Goal: Information Seeking & Learning: Learn about a topic

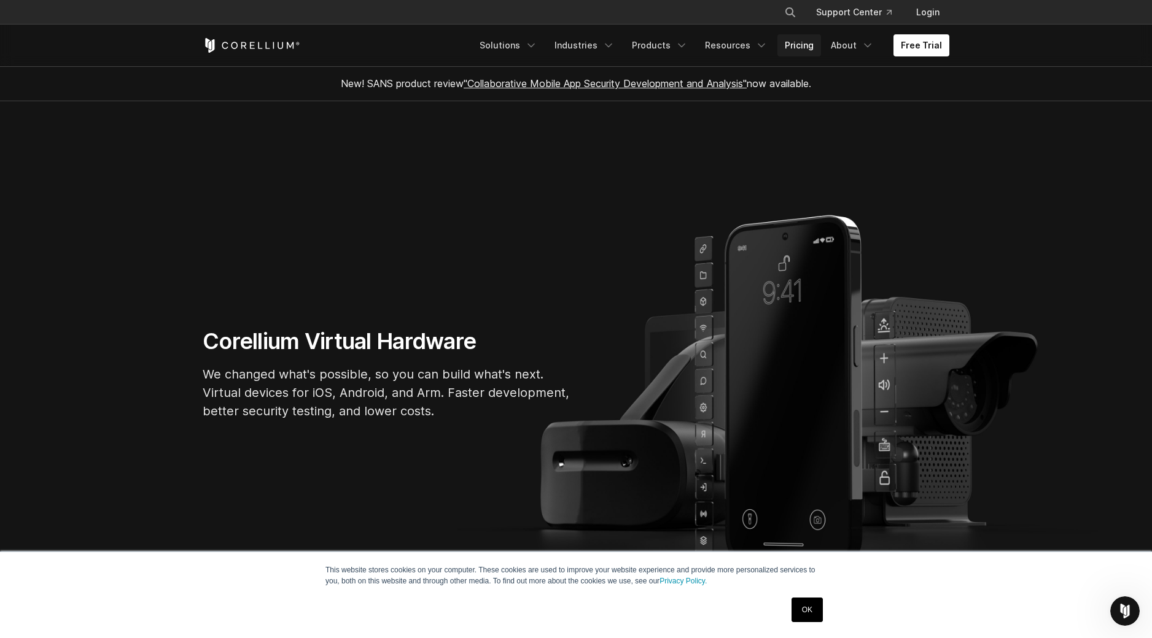
click at [809, 48] on link "Pricing" at bounding box center [799, 45] width 44 height 22
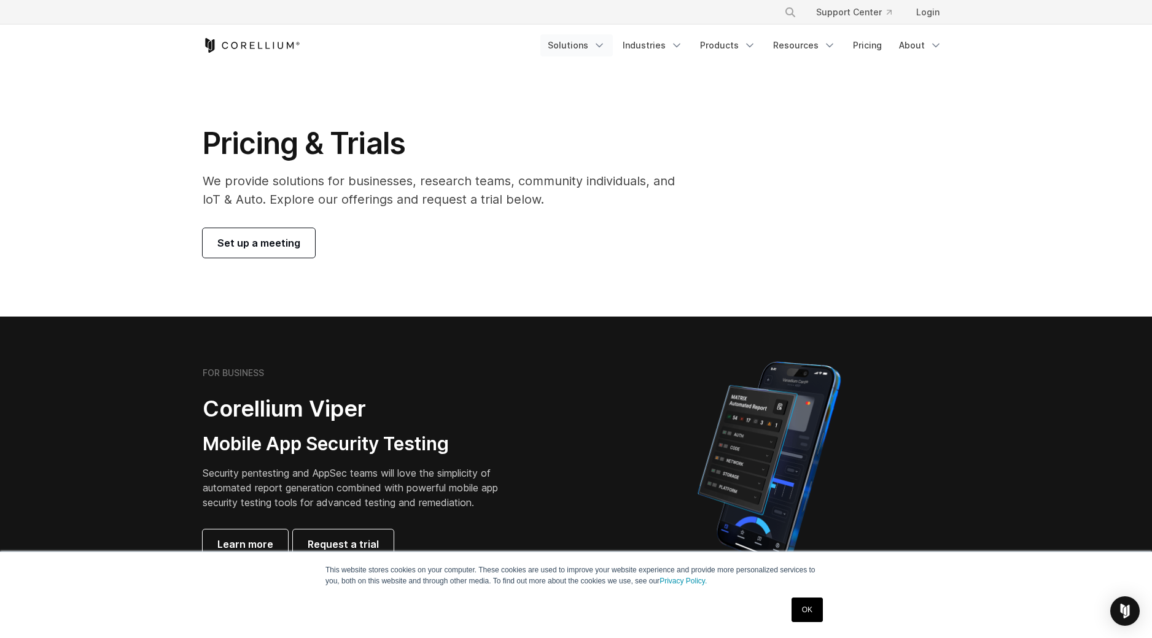
click at [594, 43] on link "Solutions" at bounding box center [576, 45] width 72 height 22
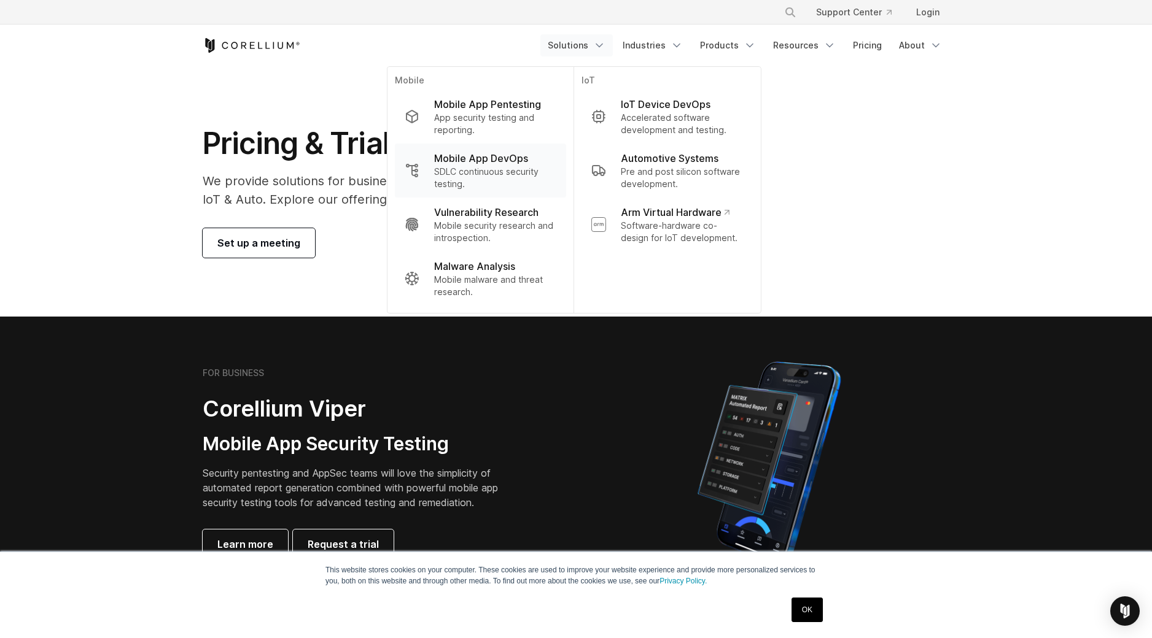
click at [501, 161] on p "Mobile App DevOps" at bounding box center [481, 158] width 94 height 15
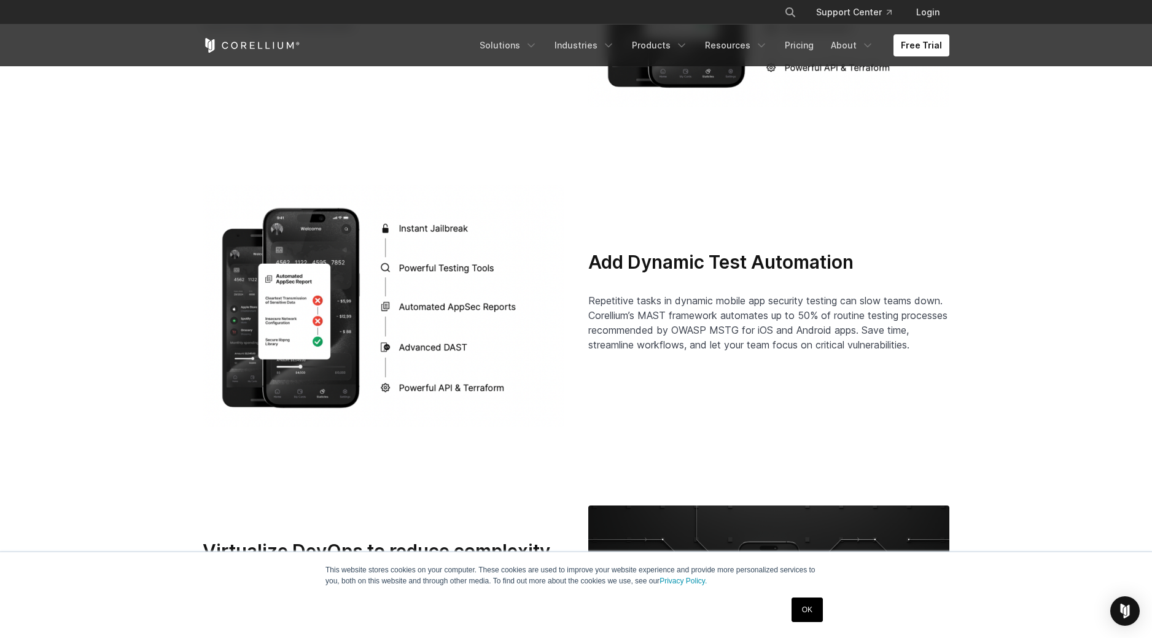
scroll to position [2407, 0]
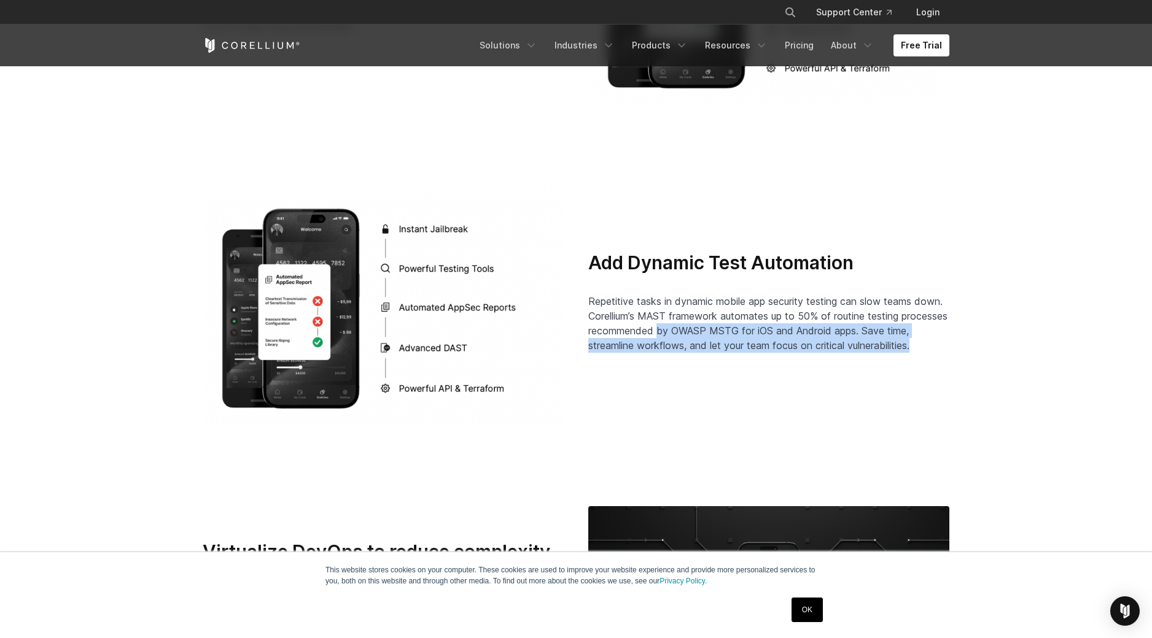
drag, startPoint x: 466, startPoint y: 438, endPoint x: 712, endPoint y: 325, distance: 270.3
click at [708, 324] on section "Add Dynamic Test Automation Repetitive tasks in dynamic mobile app security tes…" at bounding box center [576, 307] width 1152 height 320
click at [778, 365] on div "Add Dynamic Test Automation Repetitive tasks in dynamic mobile app security tes…" at bounding box center [575, 307] width 771 height 242
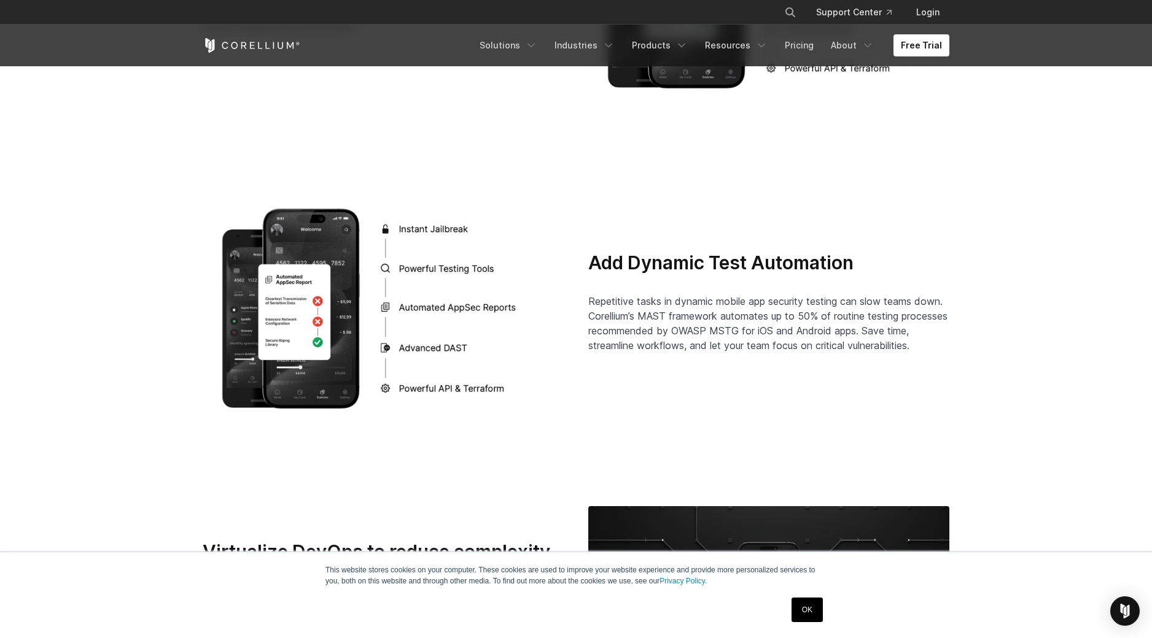
drag, startPoint x: 953, startPoint y: 345, endPoint x: 251, endPoint y: 235, distance: 711.0
click at [250, 235] on div "Add Dynamic Test Automation Repetitive tasks in dynamic mobile app security tes…" at bounding box center [575, 307] width 771 height 242
drag, startPoint x: 200, startPoint y: 184, endPoint x: 638, endPoint y: 396, distance: 487.1
click at [632, 396] on section "Add Dynamic Test Automation Repetitive tasks in dynamic mobile app security tes…" at bounding box center [576, 307] width 1152 height 320
